Goal: Task Accomplishment & Management: Complete application form

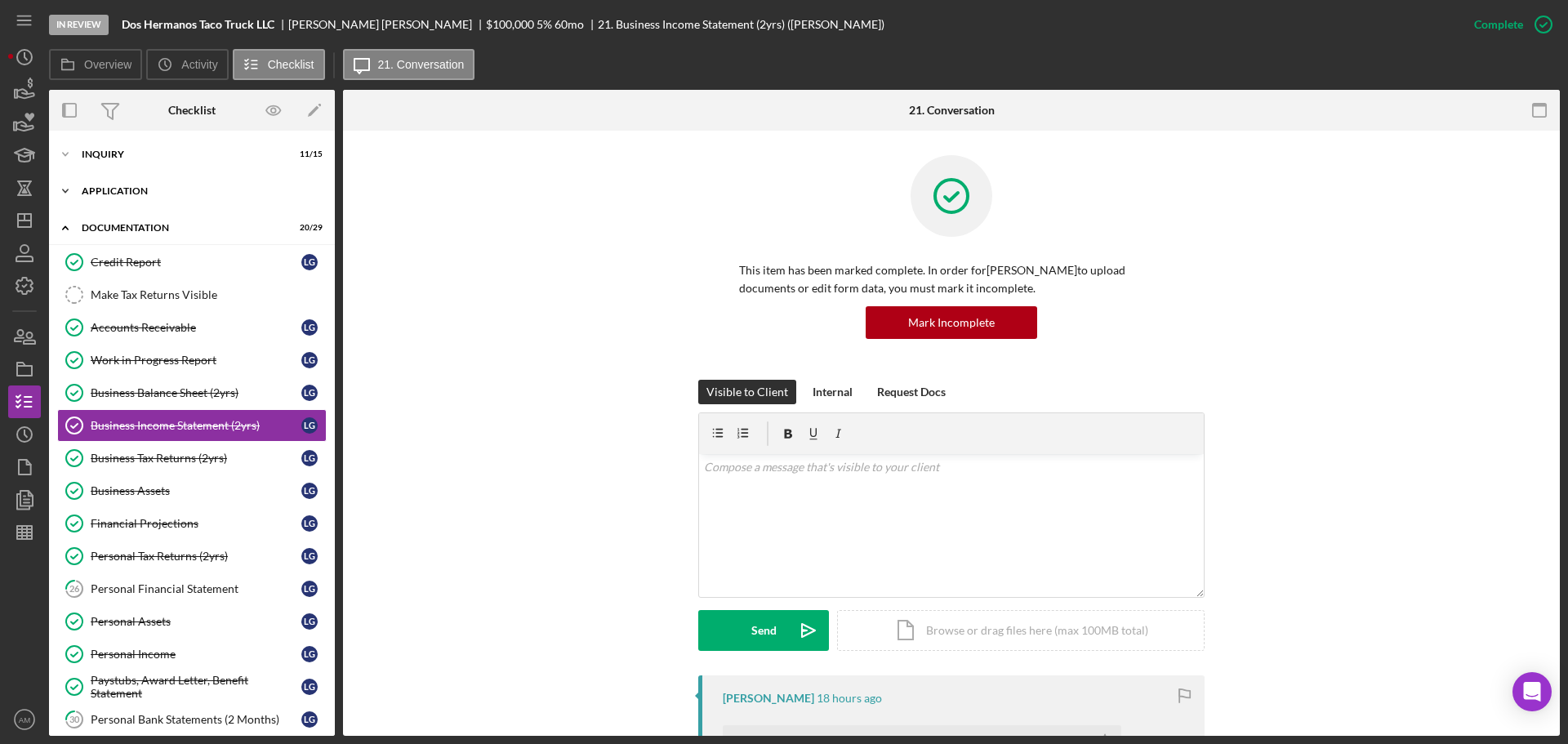
click at [130, 185] on div "Icon/Expander Application 9 / 12" at bounding box center [192, 191] width 286 height 33
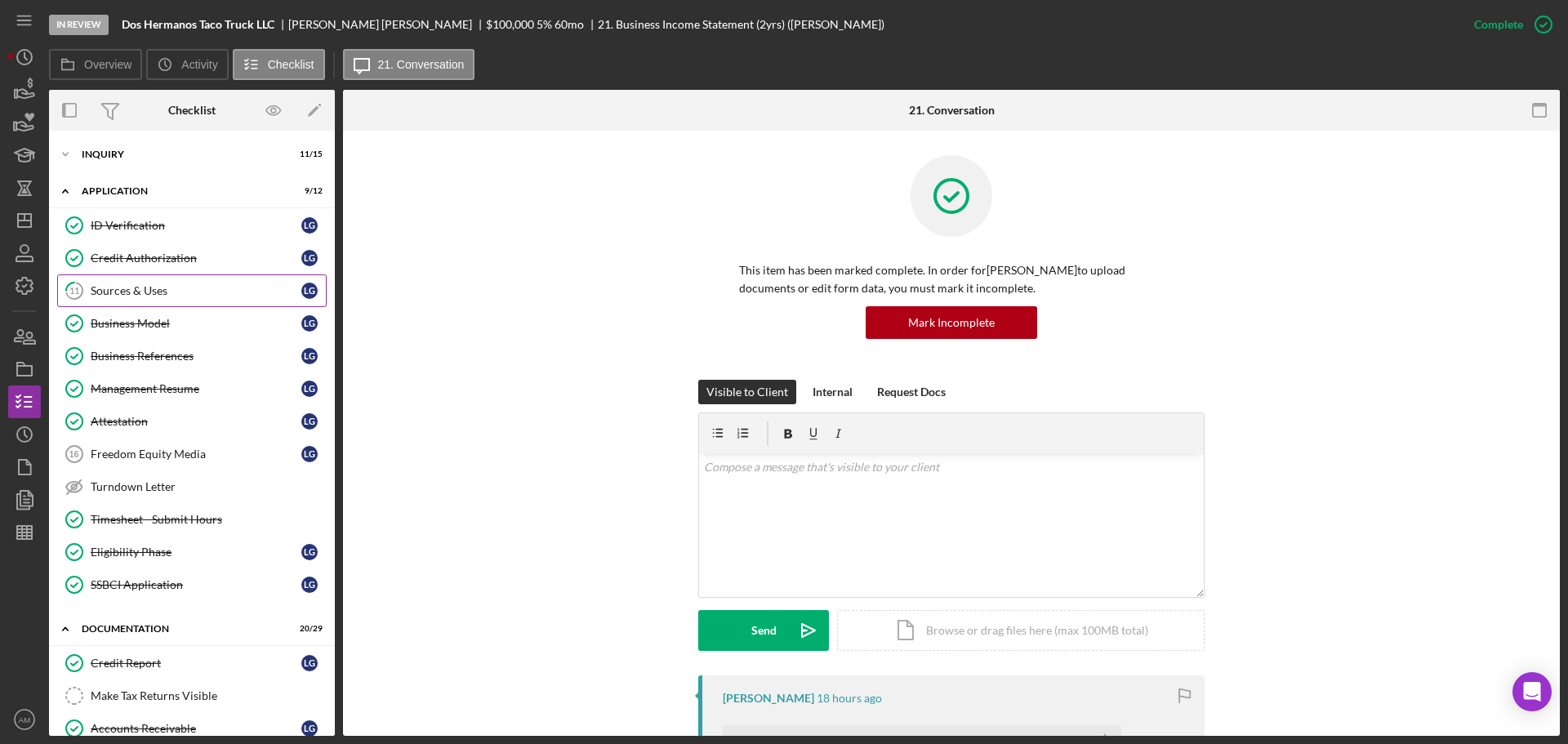
click at [147, 291] on div "Sources & Uses" at bounding box center [196, 290] width 211 height 13
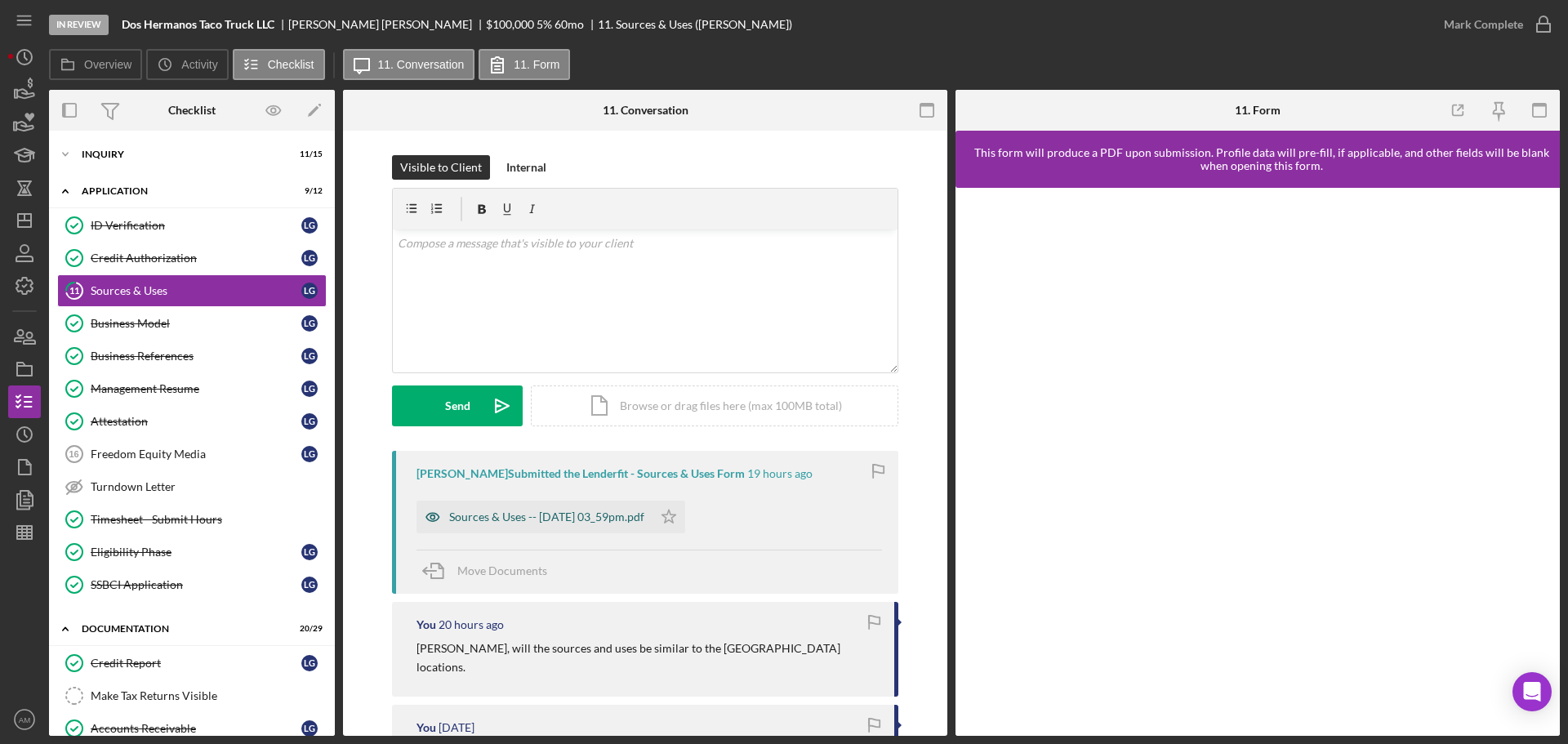
click at [584, 520] on div "Sources & Uses -- 2025-10-02 03_59pm.pdf" at bounding box center [546, 517] width 196 height 13
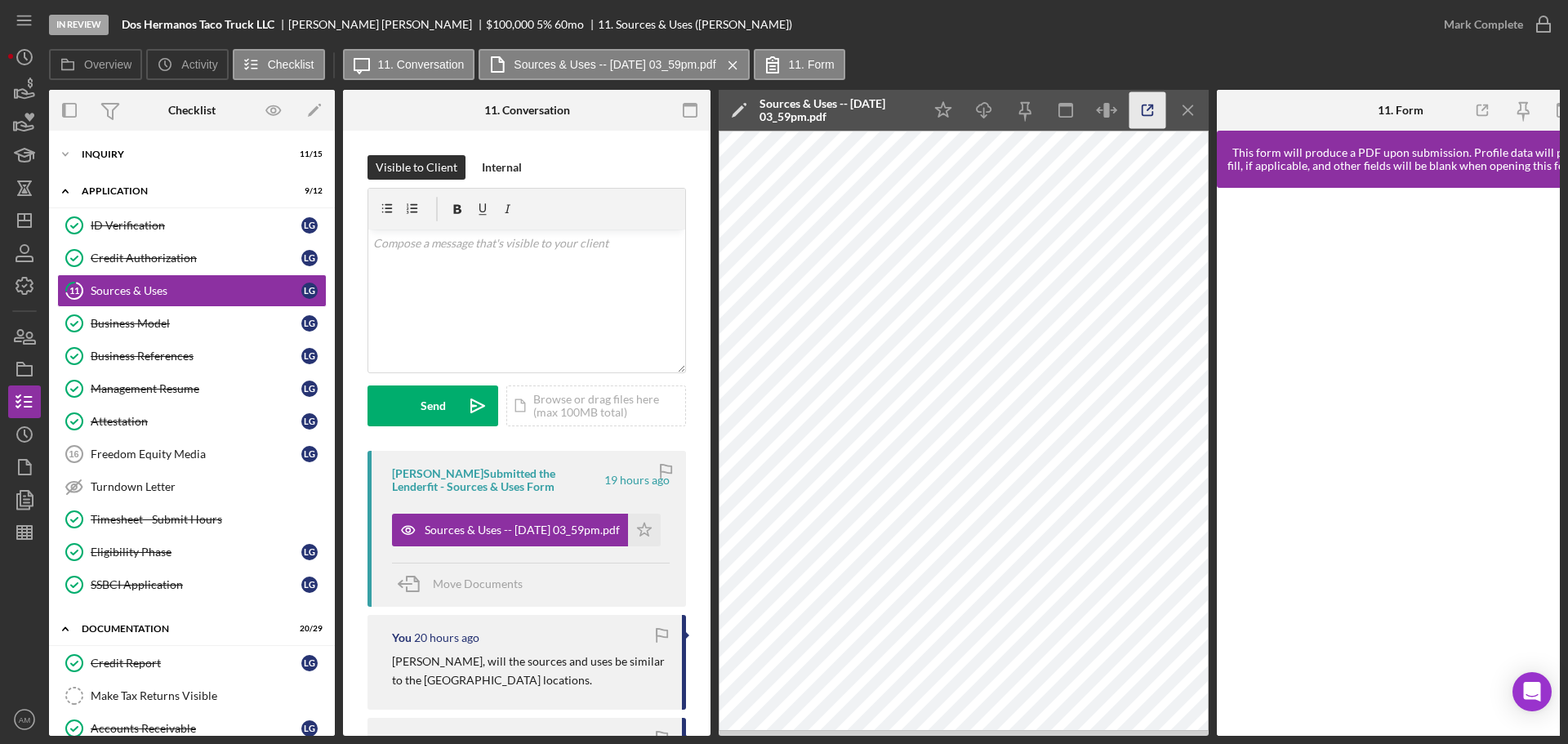
click at [1145, 108] on icon "button" at bounding box center [1148, 110] width 37 height 37
click at [167, 288] on div "Sources & Uses" at bounding box center [196, 290] width 211 height 13
click at [1472, 18] on div "Mark Complete" at bounding box center [1484, 24] width 79 height 33
click at [637, 525] on icon "Icon/Star" at bounding box center [644, 530] width 33 height 33
click at [1460, 17] on div "Mark Complete" at bounding box center [1484, 24] width 79 height 33
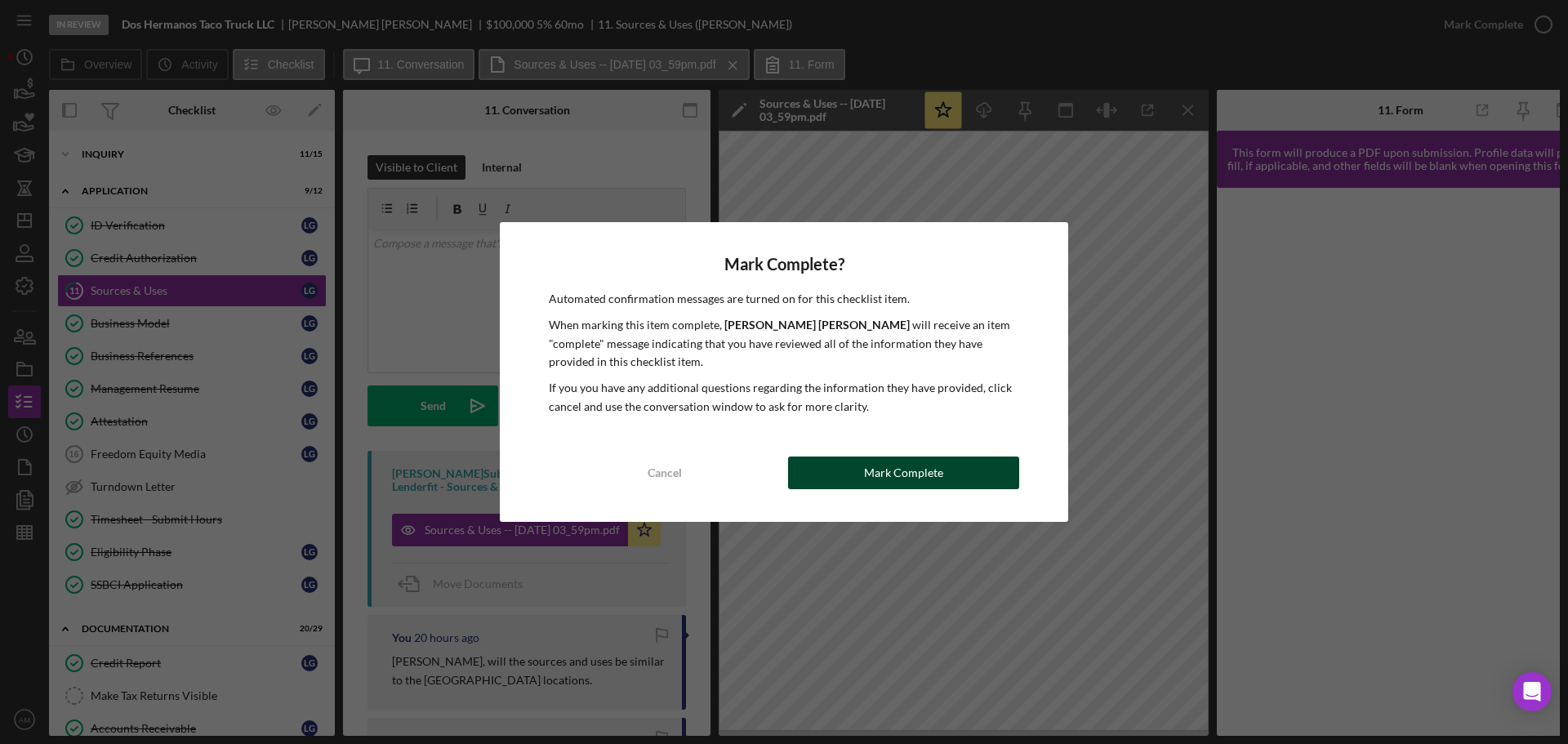
click at [910, 475] on div "Mark Complete" at bounding box center [904, 473] width 79 height 33
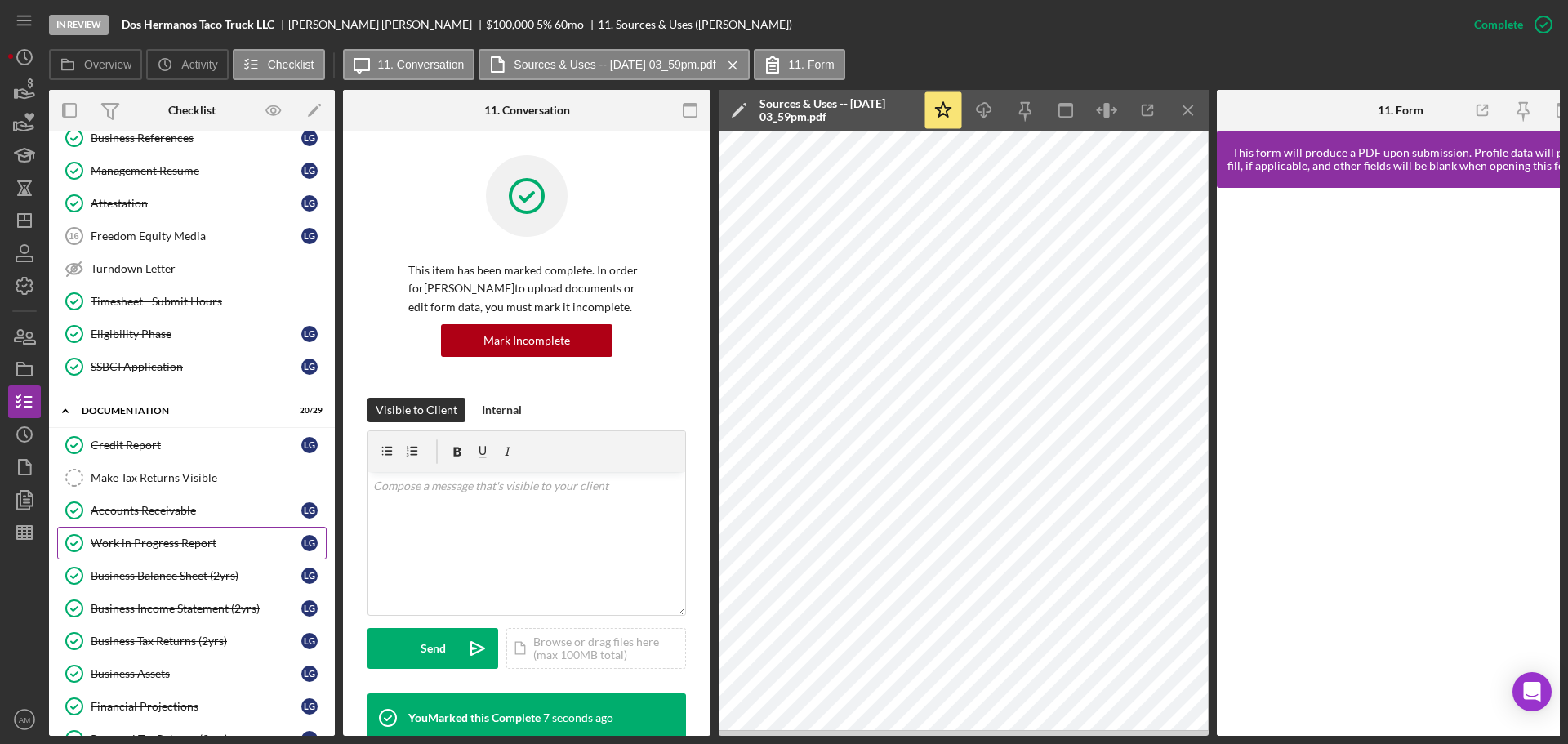
scroll to position [245, 0]
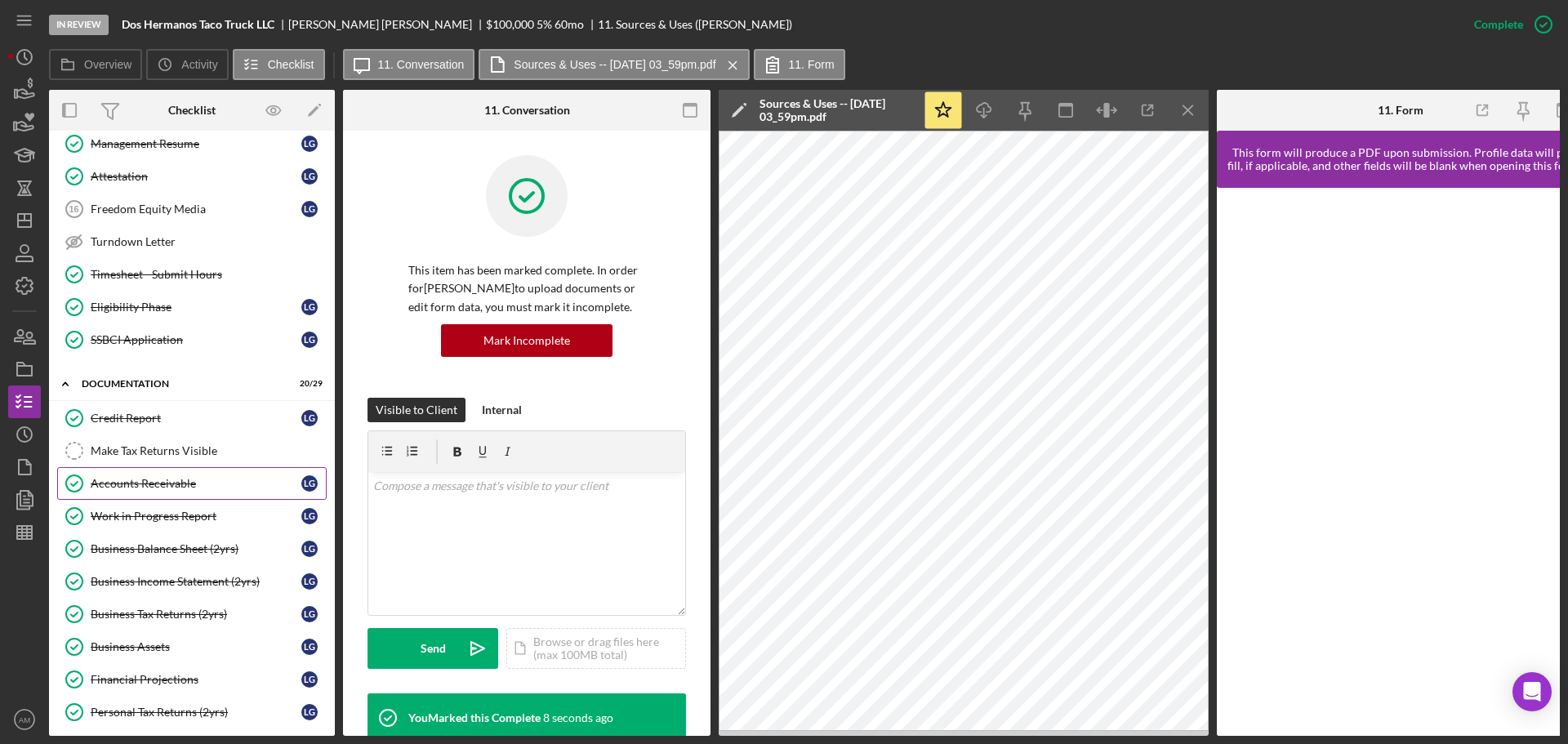
click at [152, 480] on div "Accounts Receivable" at bounding box center [196, 483] width 211 height 13
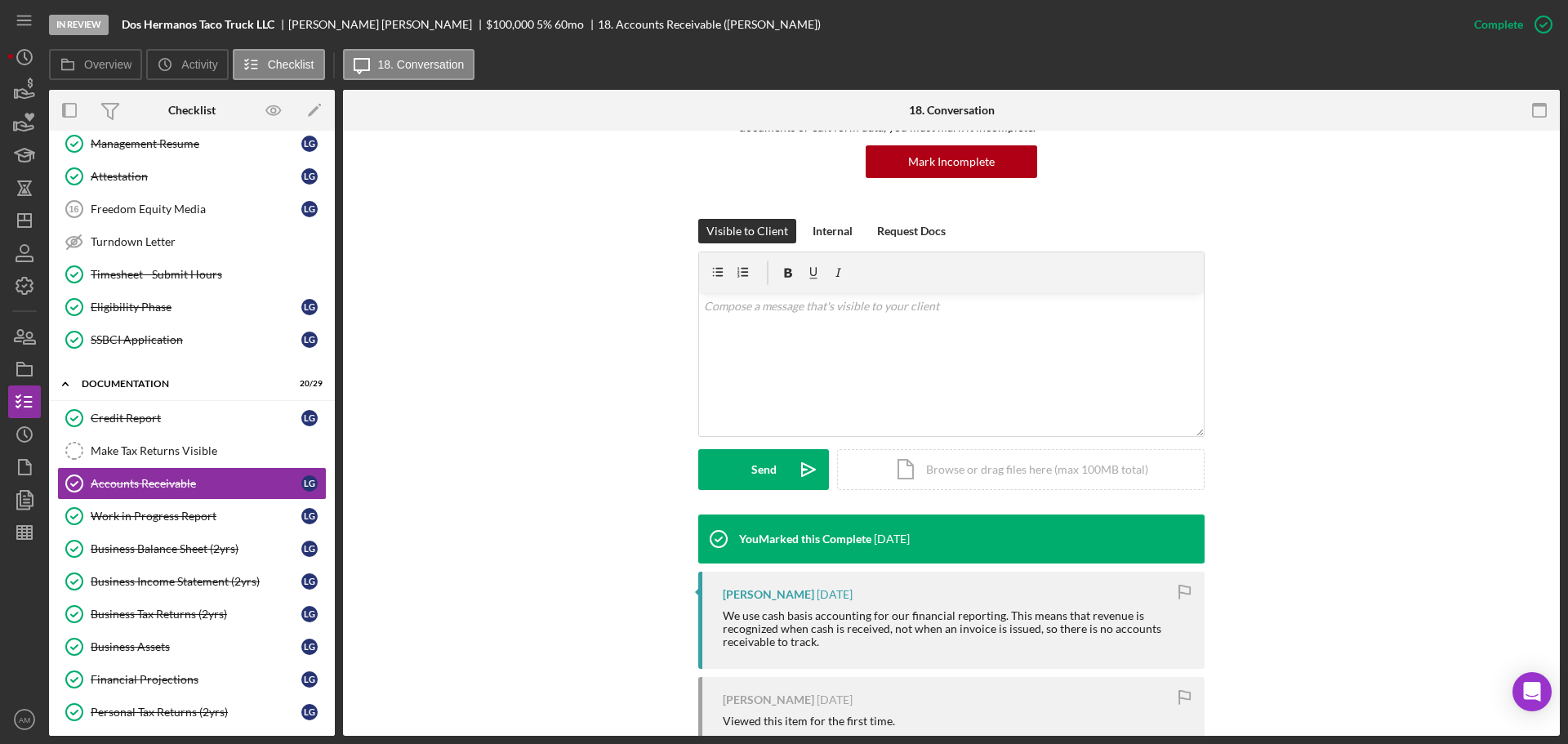
scroll to position [206, 0]
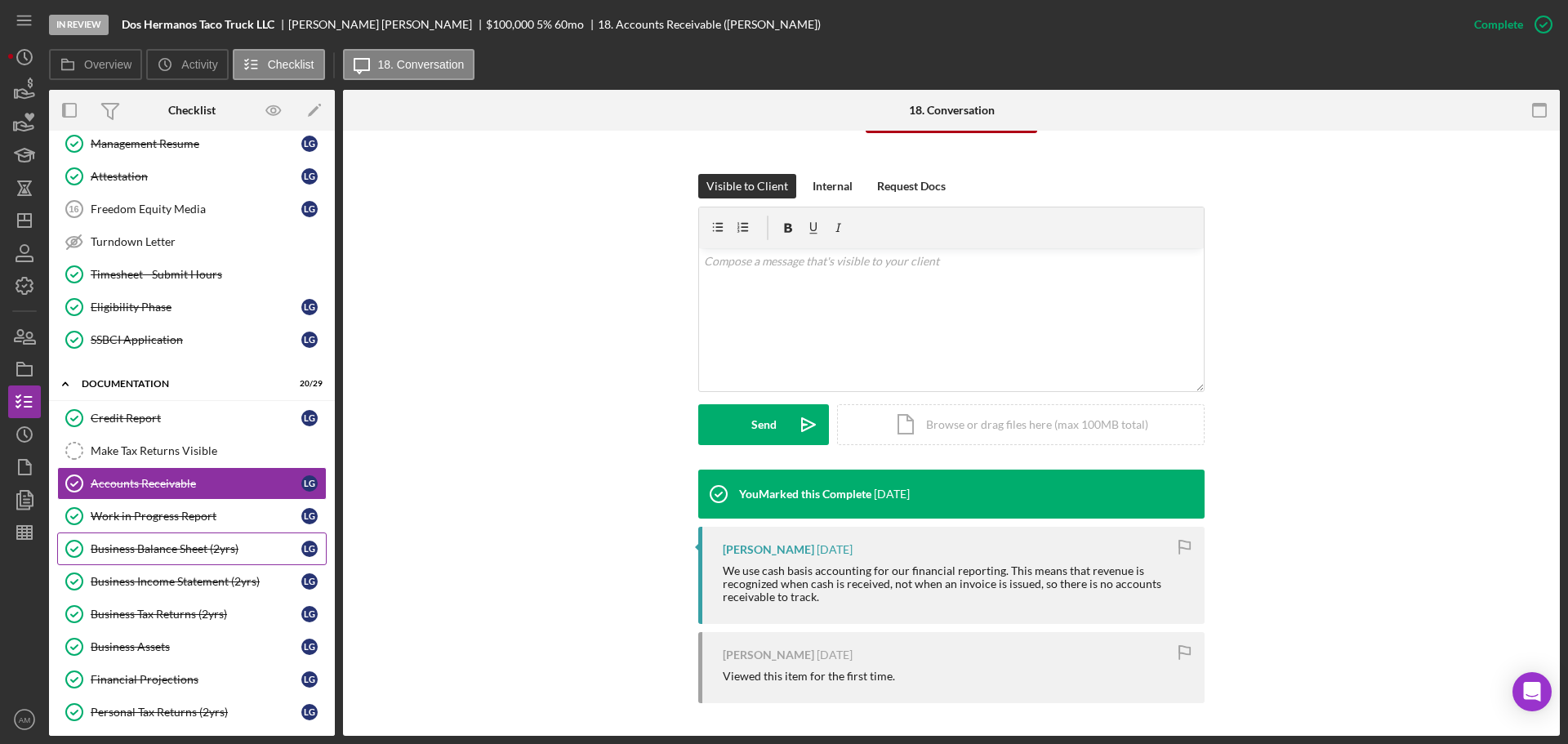
click at [167, 546] on div "Business Balance Sheet (2yrs)" at bounding box center [196, 549] width 211 height 13
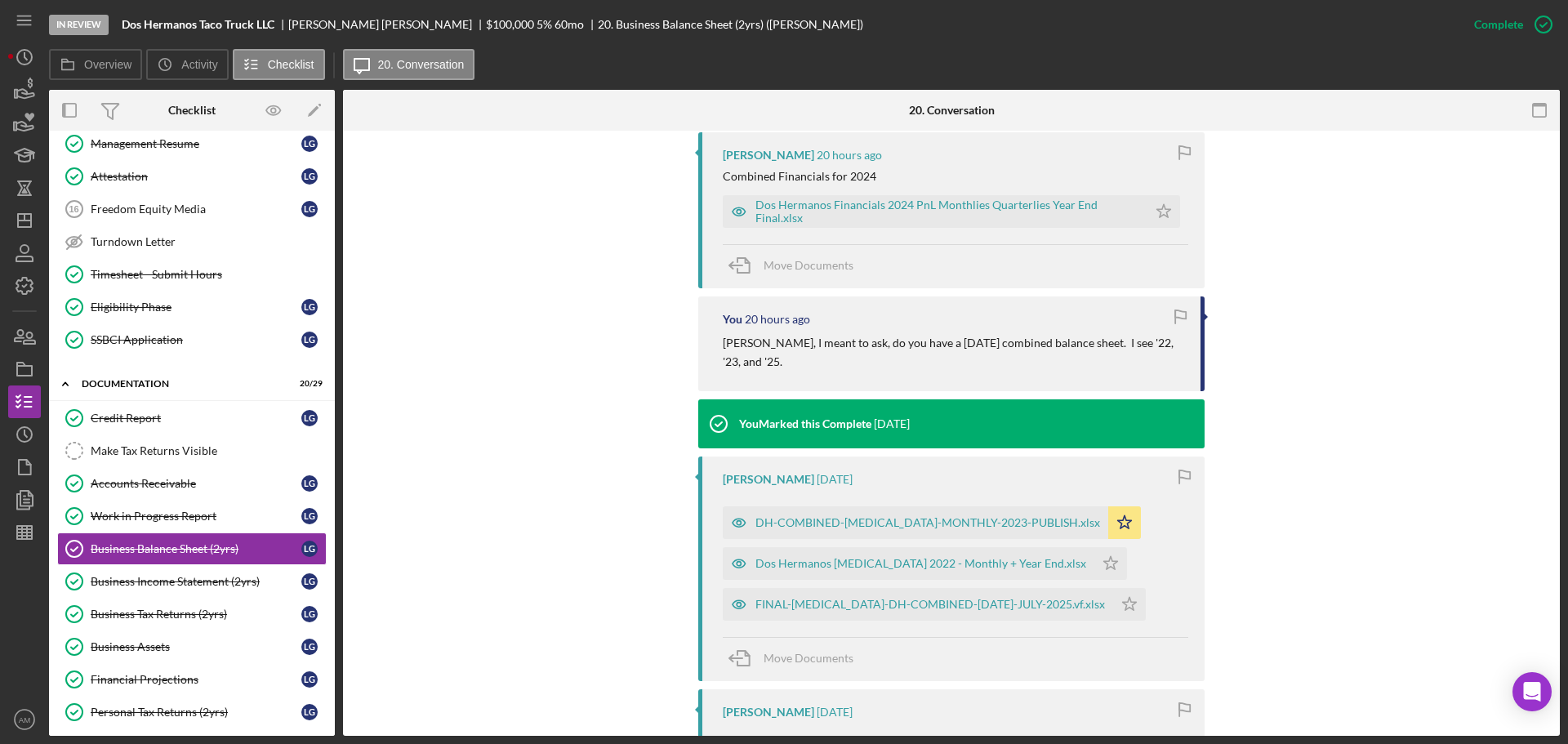
scroll to position [735, 0]
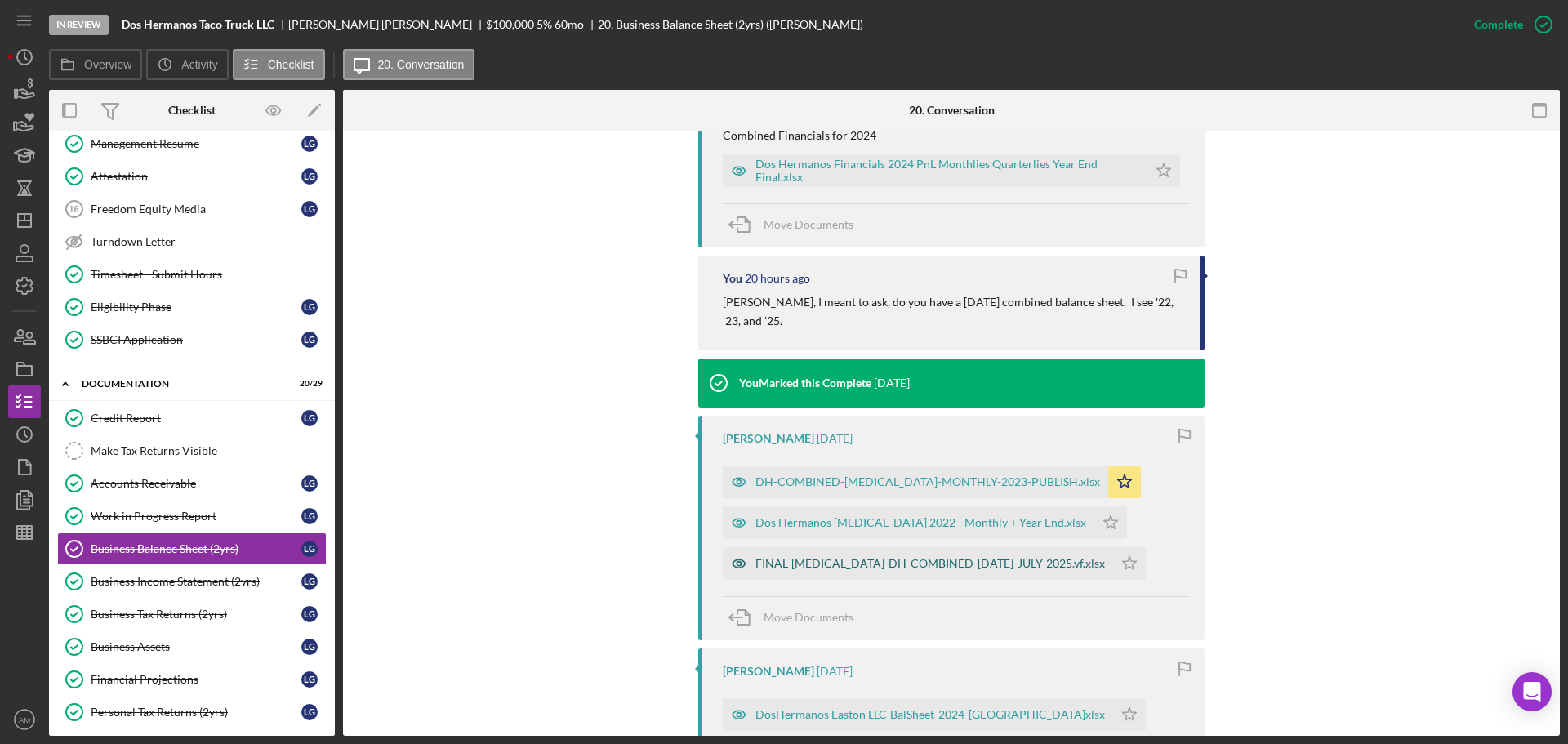
click at [950, 560] on div "FINAL-[MEDICAL_DATA]-DH-COMBINED-[DATE]-JULY-2025.vf.xlsx" at bounding box center [930, 563] width 350 height 13
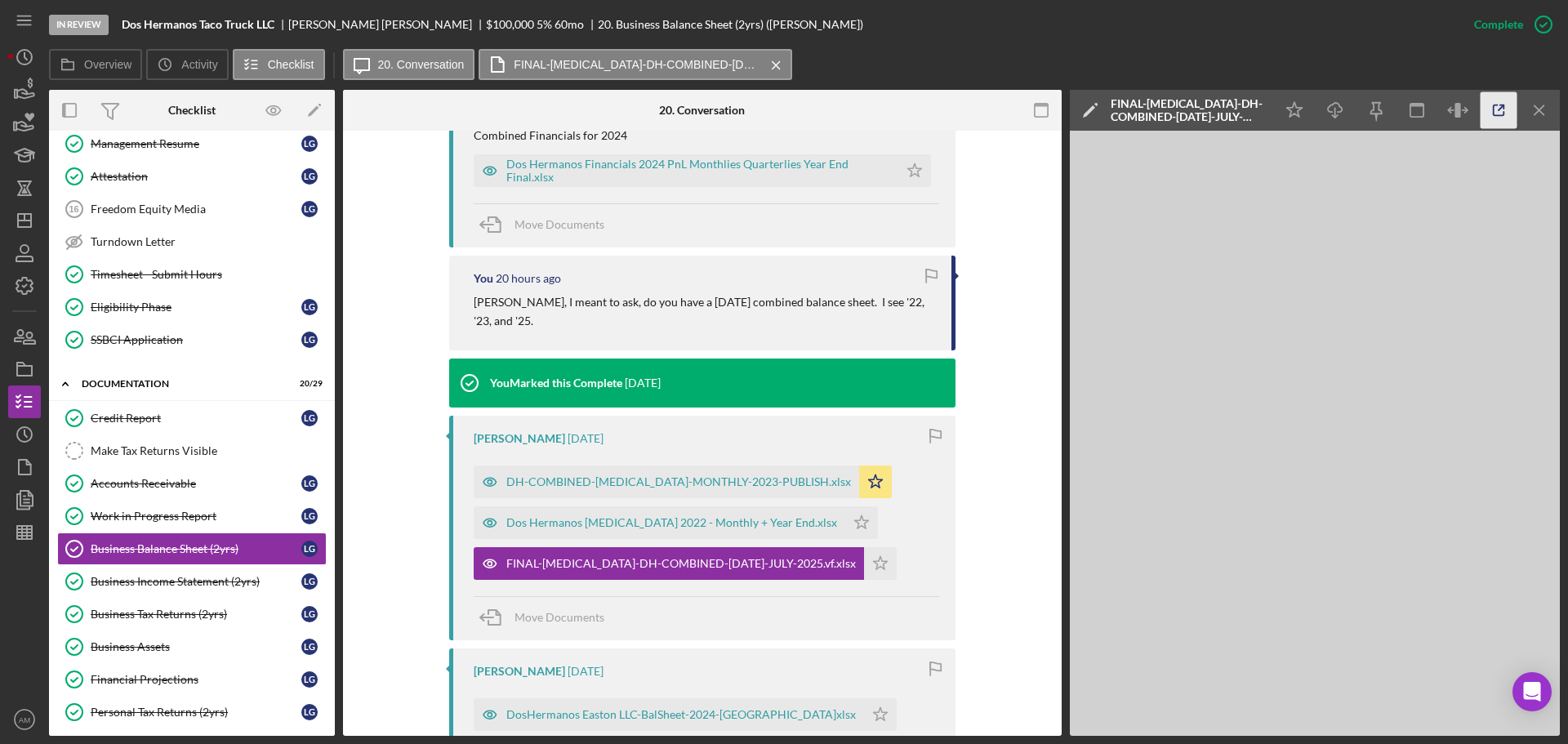
click at [1499, 104] on icon "button" at bounding box center [1499, 110] width 37 height 37
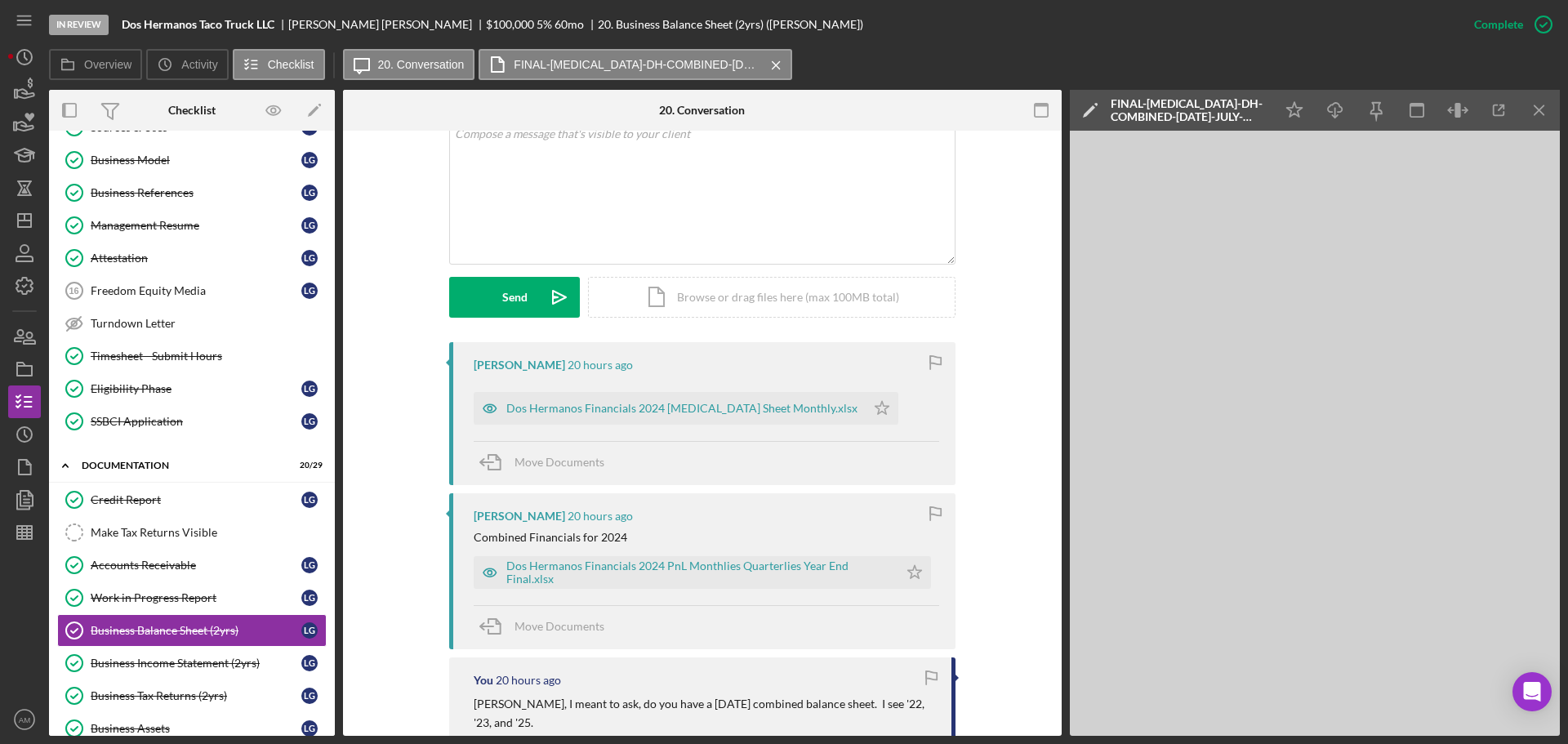
scroll to position [326, 0]
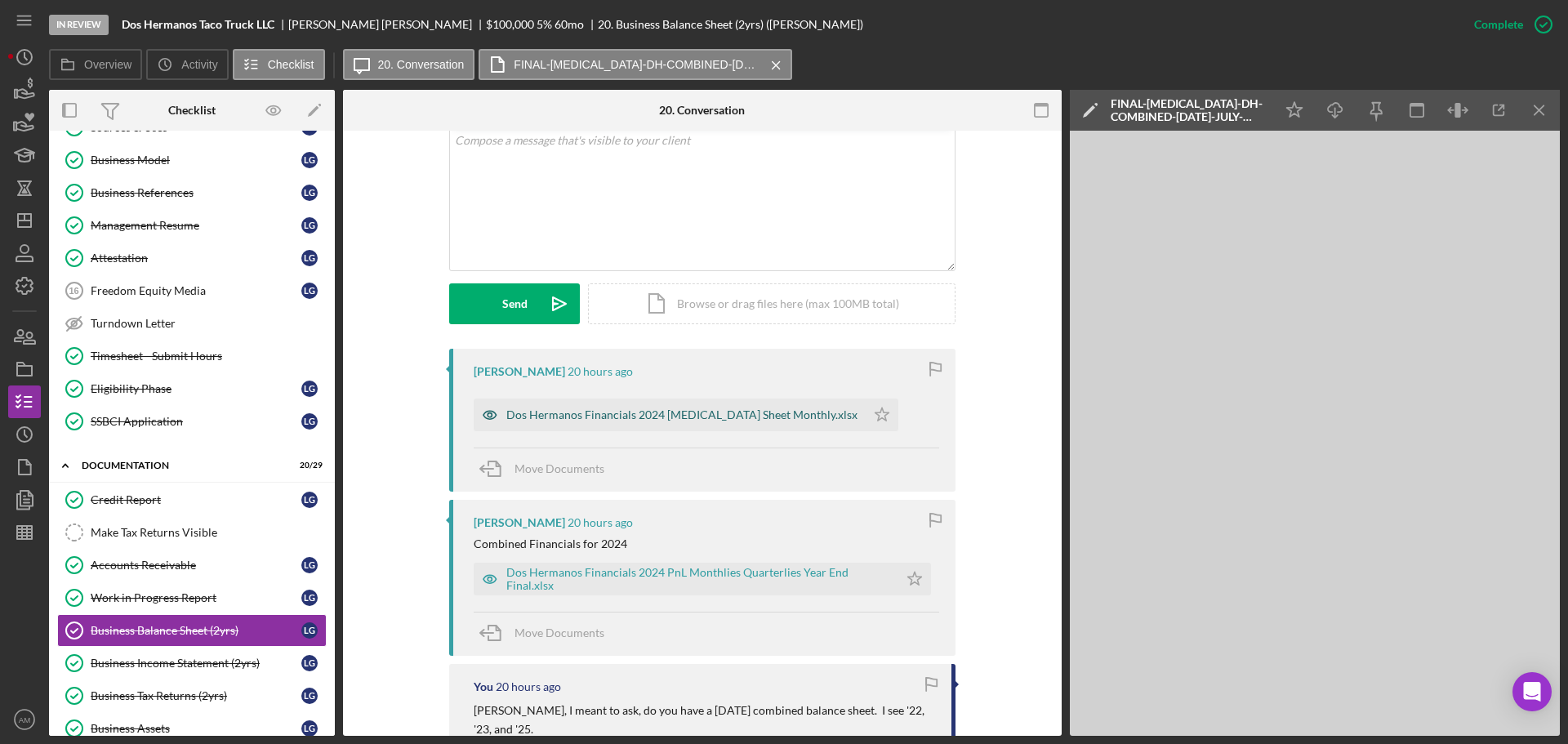
click at [684, 408] on div "Dos Hermanos Financials 2024 [MEDICAL_DATA] Sheet Monthly.xlsx" at bounding box center [682, 414] width 352 height 13
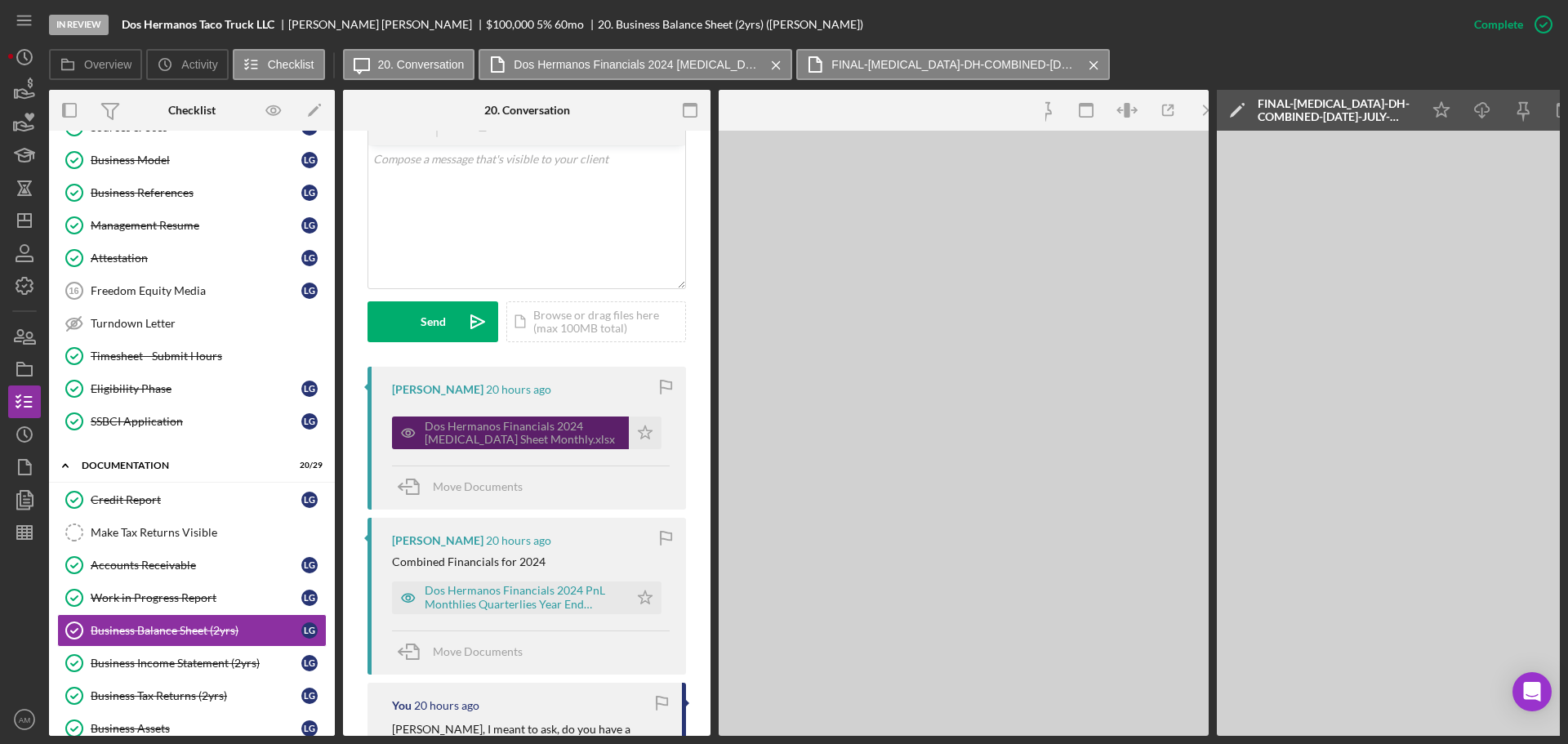
scroll to position [345, 0]
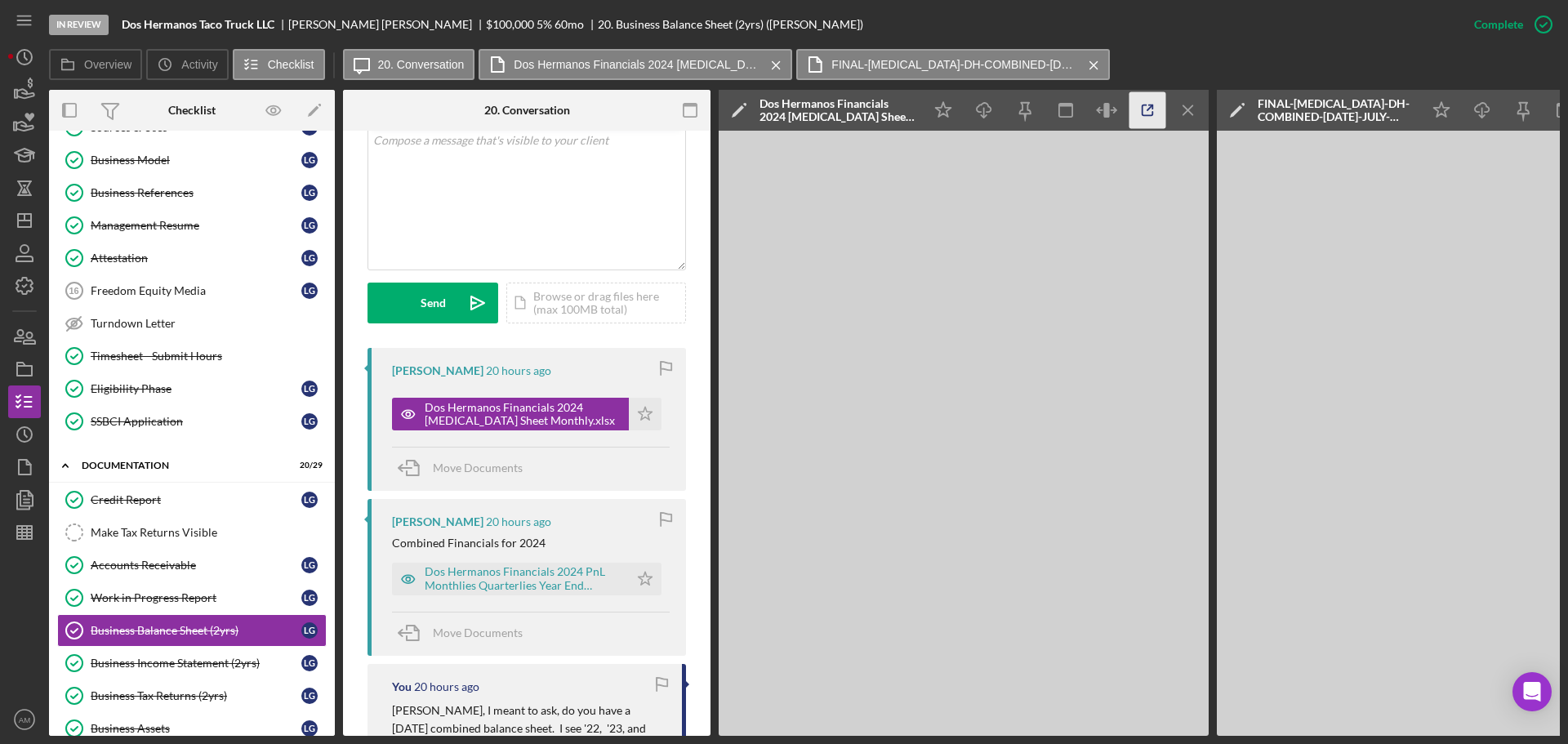
click at [1147, 103] on icon "button" at bounding box center [1148, 110] width 37 height 37
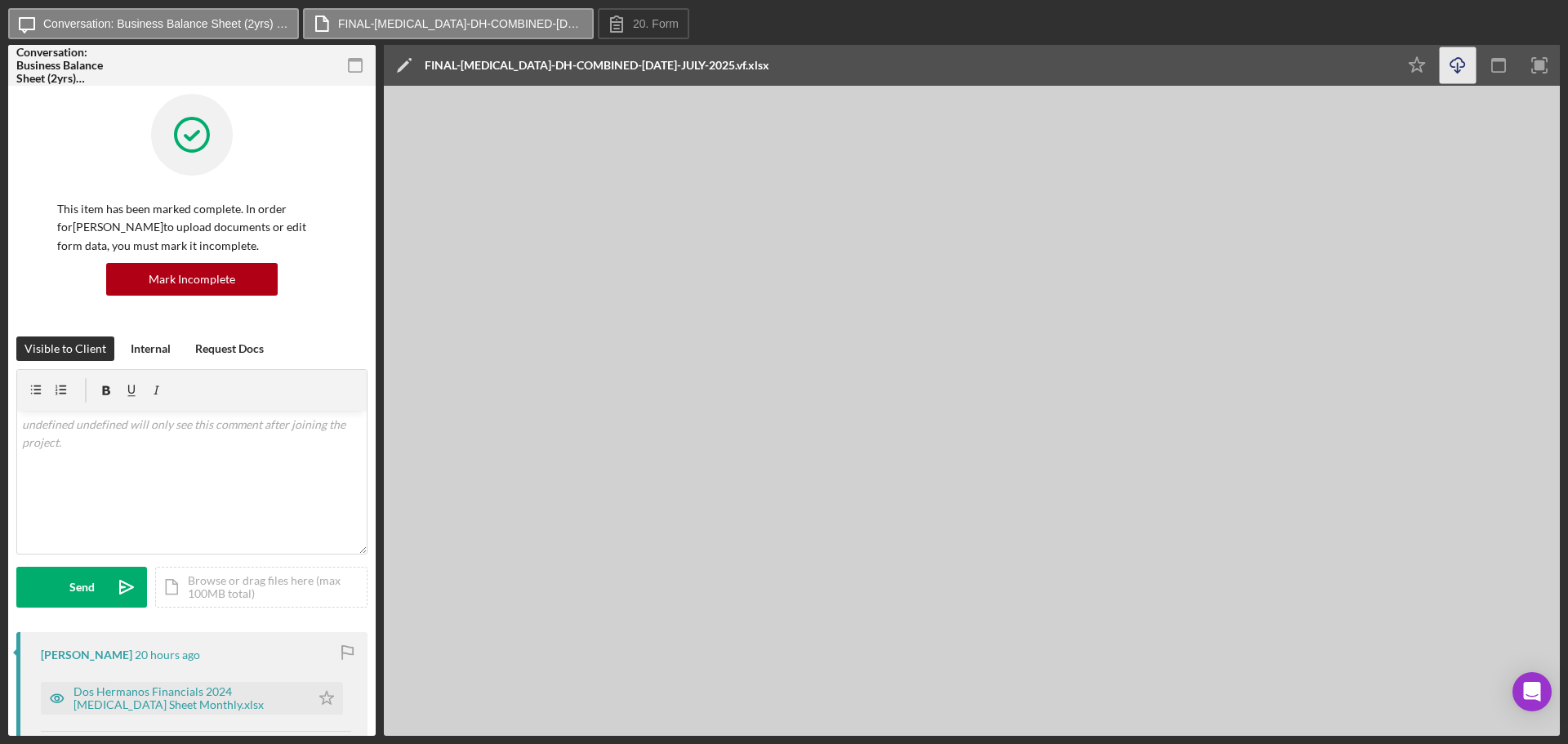
click at [1458, 66] on line "button" at bounding box center [1458, 67] width 0 height 9
click at [131, 23] on label "Conversation: Business Balance Sheet (2yrs) (Lisa G.)" at bounding box center [165, 23] width 245 height 13
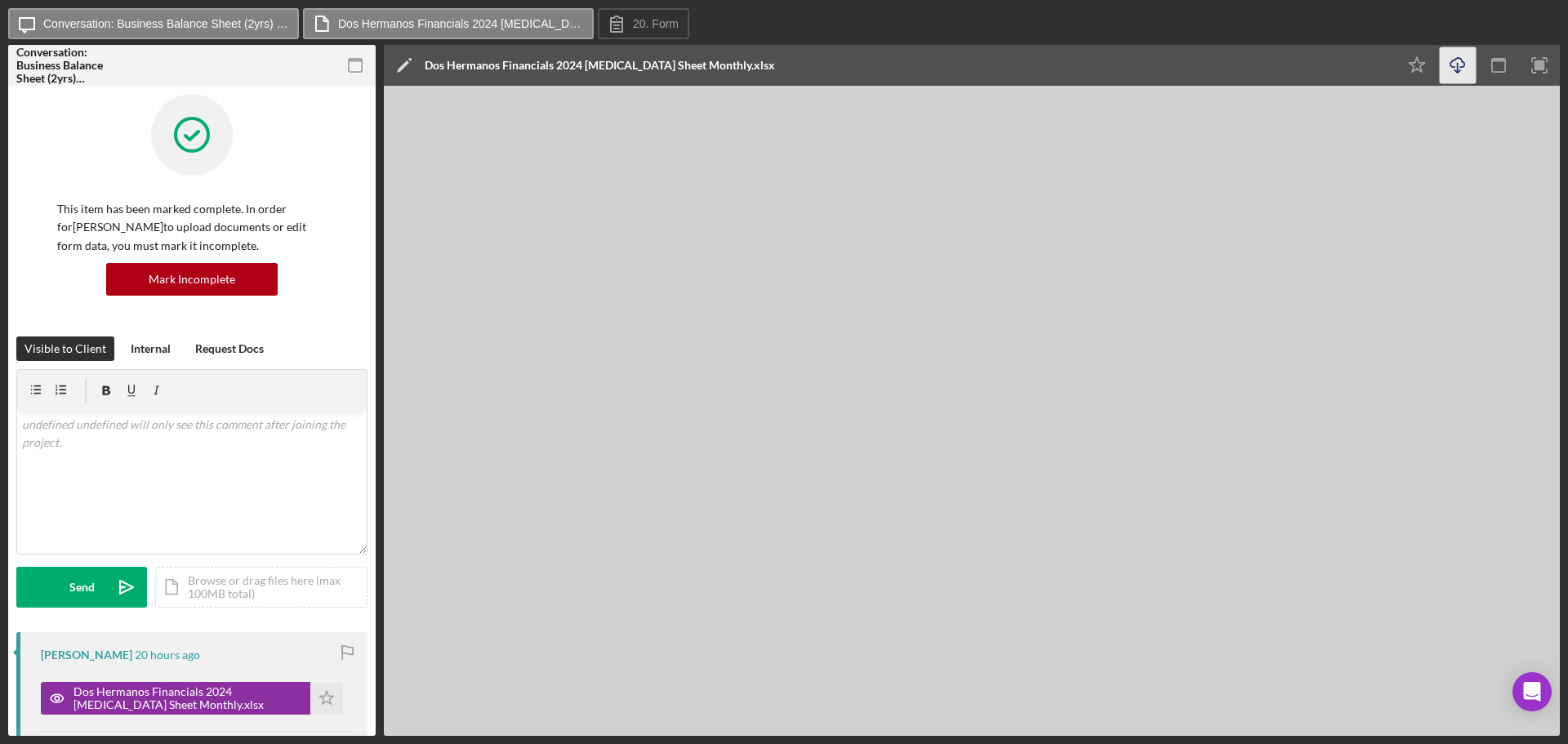
click at [1457, 71] on icon "Icon/Download" at bounding box center [1459, 65] width 37 height 37
